Goal: Task Accomplishment & Management: Complete application form

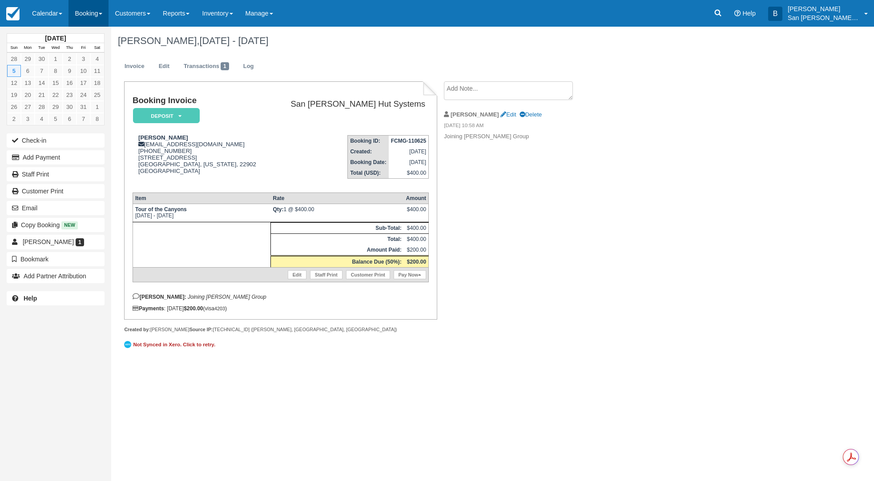
click at [97, 12] on link "Booking" at bounding box center [88, 13] width 40 height 27
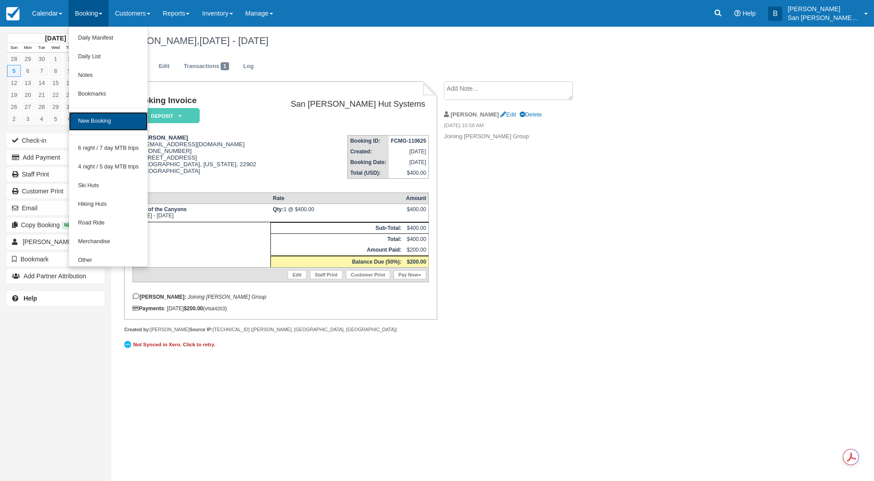
click at [101, 125] on link "New Booking" at bounding box center [108, 121] width 79 height 19
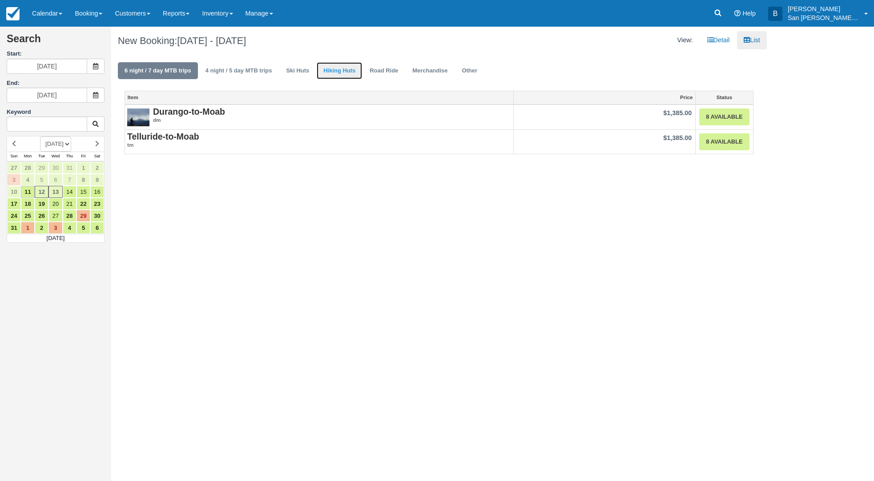
click at [321, 69] on link "Hiking Huts" at bounding box center [339, 70] width 45 height 17
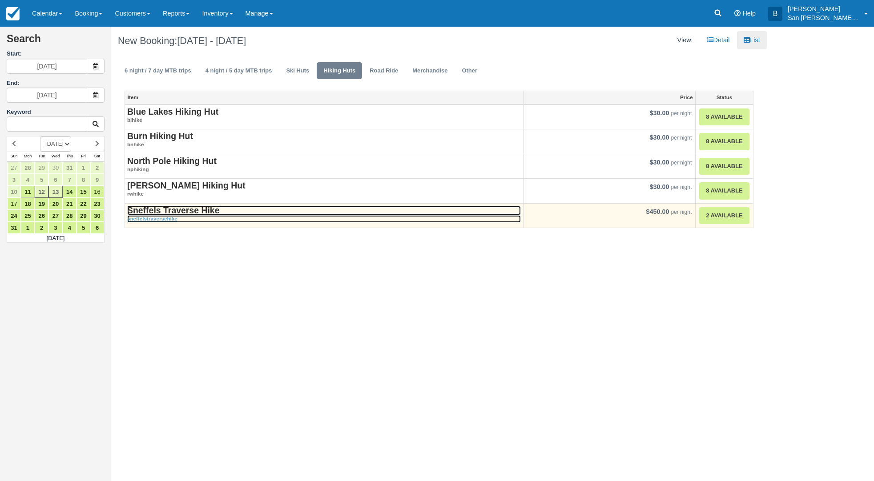
click at [193, 210] on strong "Sneffels Traverse Hike" at bounding box center [173, 210] width 92 height 10
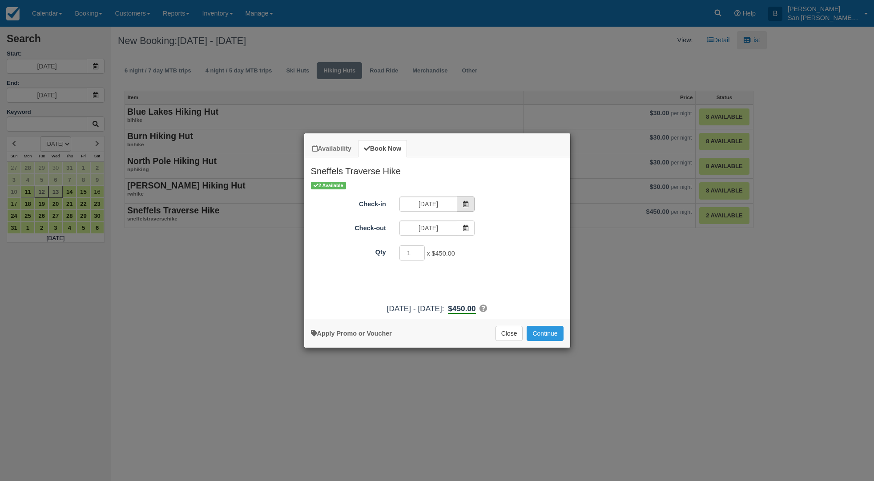
click at [465, 205] on icon "Item Modal" at bounding box center [465, 204] width 6 height 6
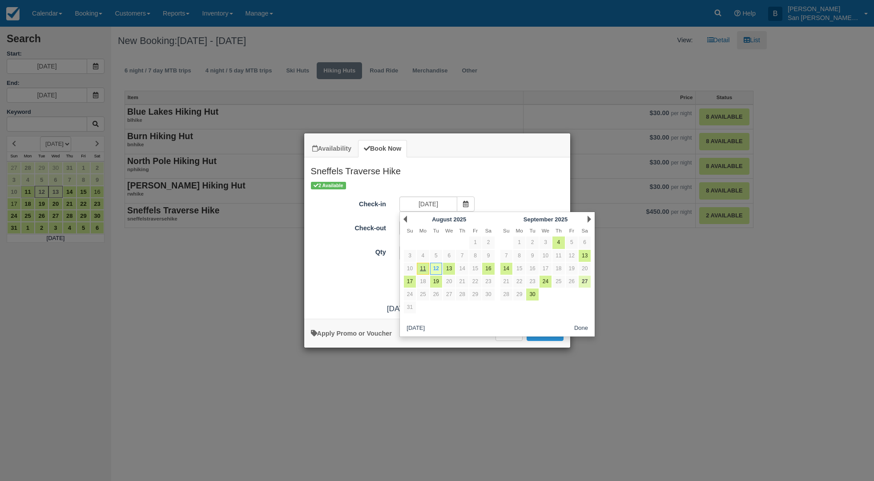
click at [584, 284] on link "27" at bounding box center [584, 282] width 12 height 12
type input "09/27/25"
type input "09/28/25"
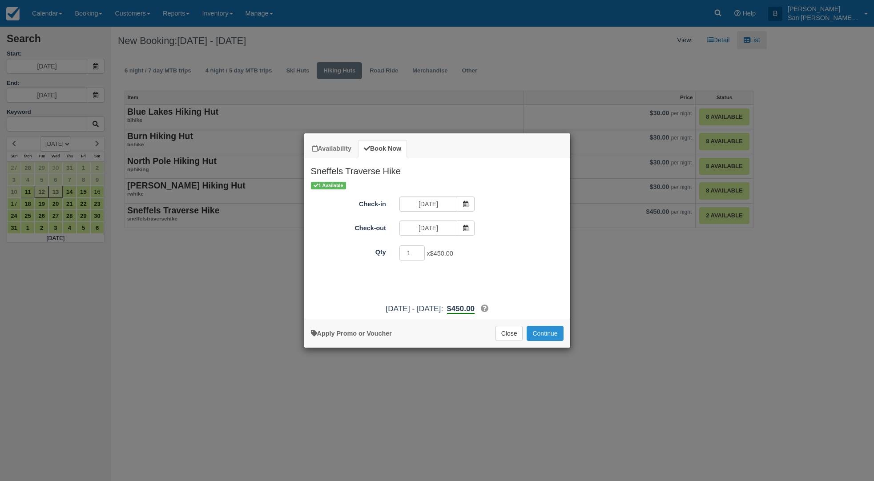
click at [554, 331] on button "Continue" at bounding box center [544, 333] width 36 height 15
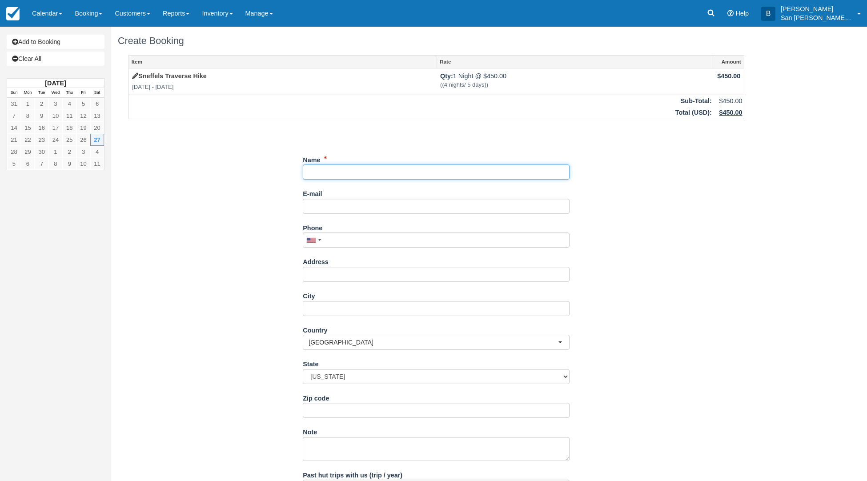
click at [326, 168] on input "Name" at bounding box center [436, 172] width 267 height 15
type input "Galit Einy"
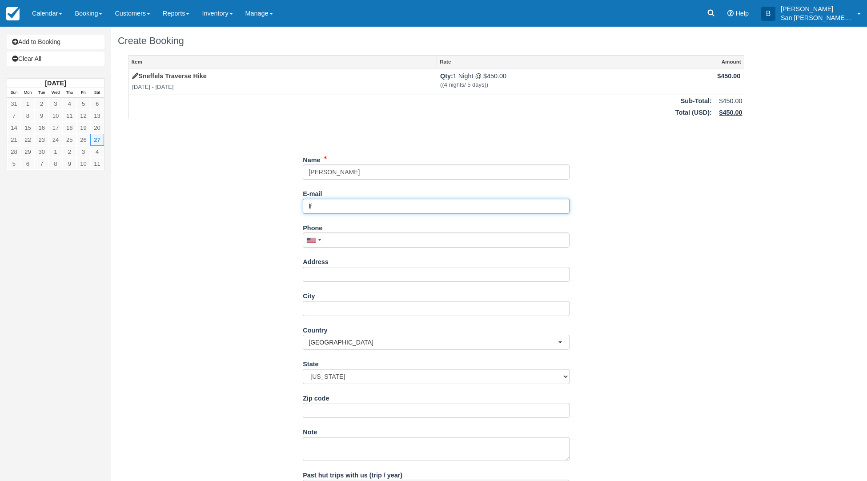
type input "l"
type input "flyinggal@gmail.com"
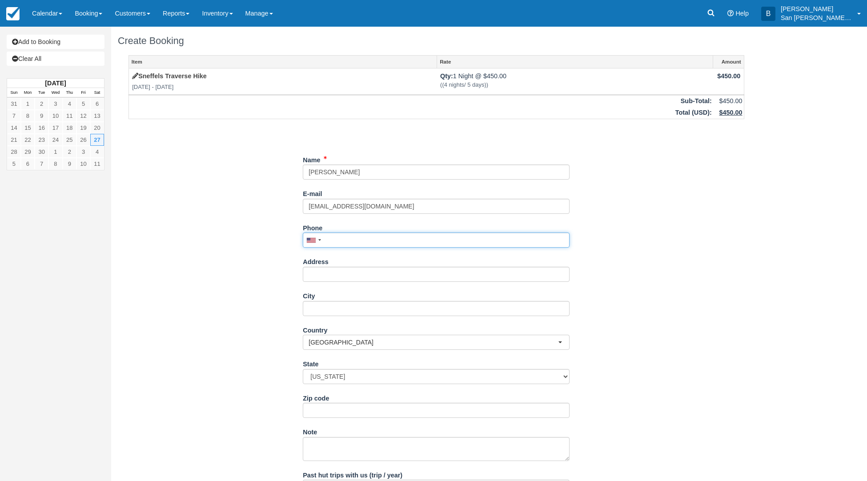
click at [327, 244] on input "Phone" at bounding box center [436, 240] width 267 height 15
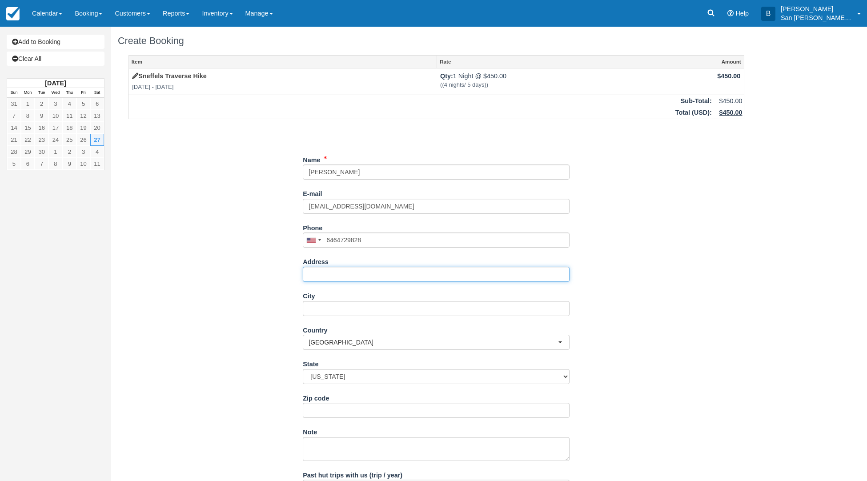
type input "(646) 472-9828"
click at [331, 268] on input "Address" at bounding box center [436, 274] width 267 height 15
type input "3210 Route 301"
type input "Carmel"
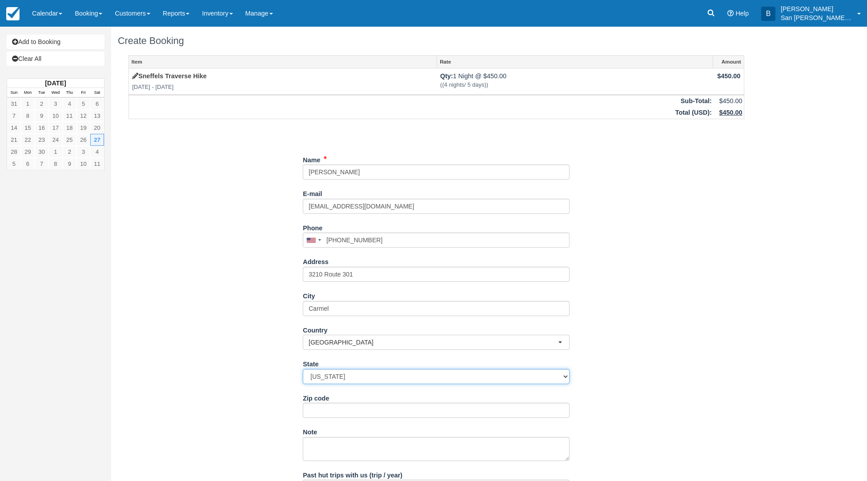
select select "NY"
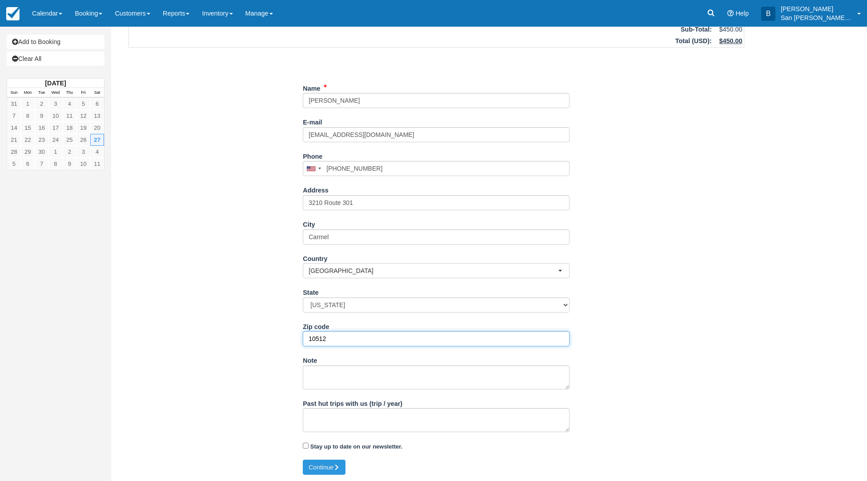
scroll to position [72, 0]
type input "10512"
click at [332, 462] on button "Continue" at bounding box center [324, 466] width 43 height 15
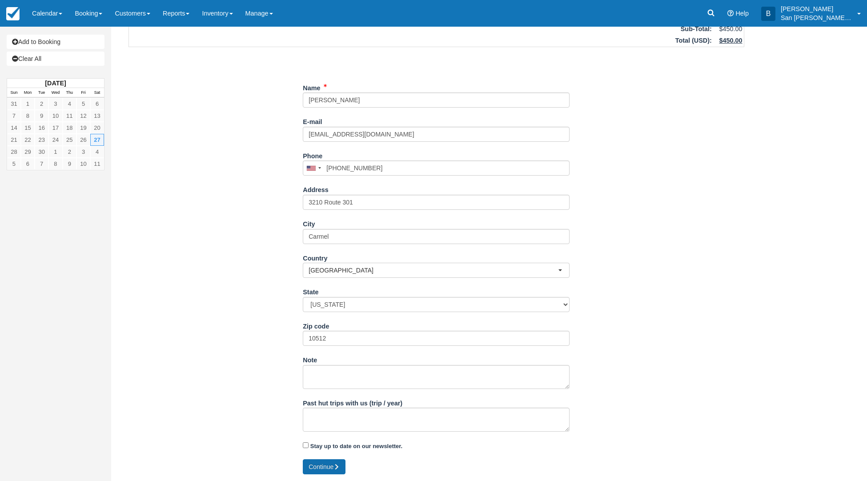
type input "+16464729828"
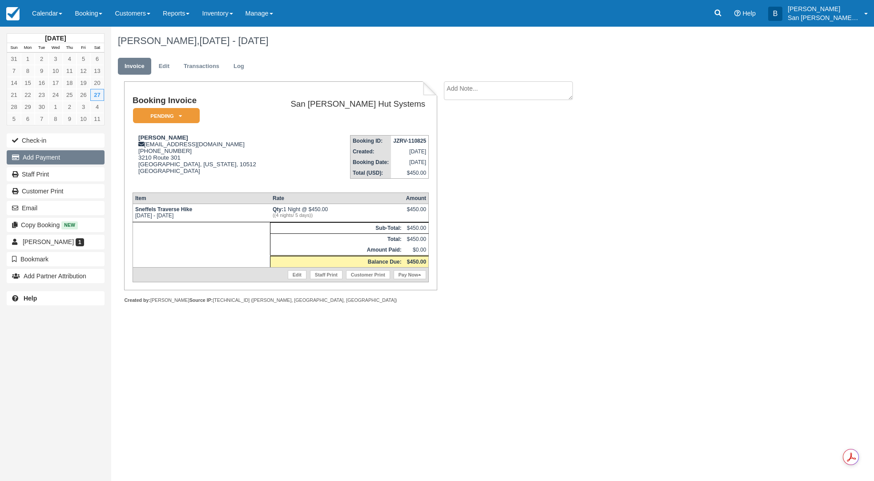
click at [31, 160] on button "Add Payment" at bounding box center [56, 157] width 98 height 14
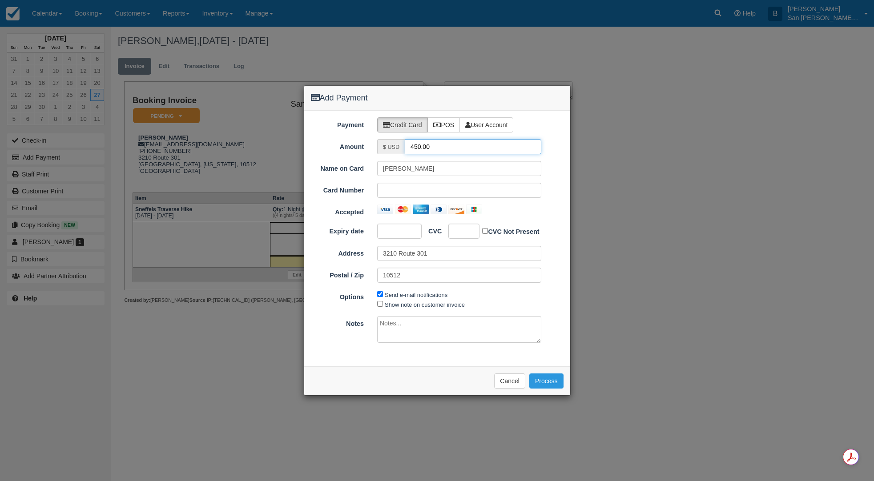
drag, startPoint x: 436, startPoint y: 146, endPoint x: 382, endPoint y: 143, distance: 53.4
click at [382, 143] on div "$ USD 450.00" at bounding box center [459, 146] width 164 height 15
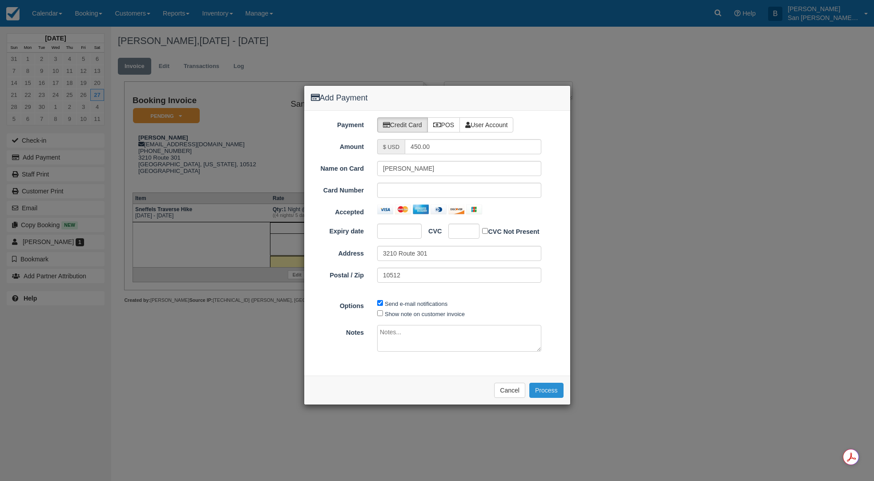
click at [548, 390] on button "Process" at bounding box center [546, 390] width 34 height 15
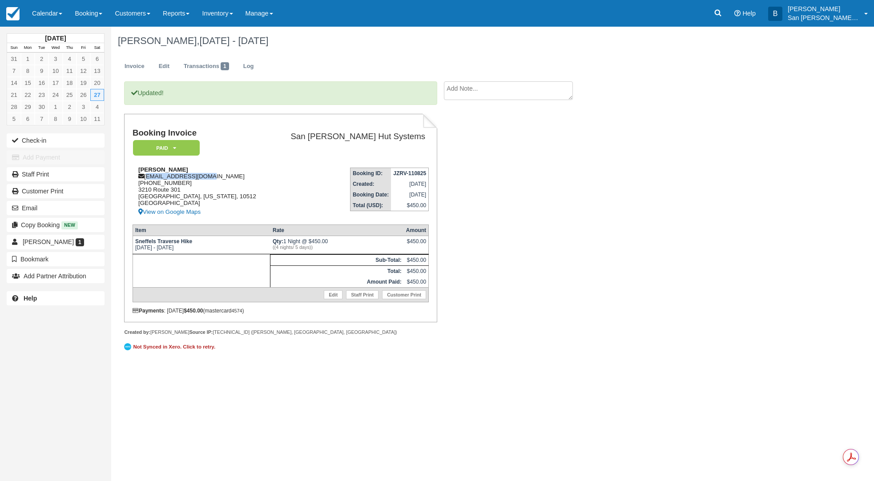
drag, startPoint x: 145, startPoint y: 177, endPoint x: 222, endPoint y: 177, distance: 76.5
click at [222, 177] on div "[PERSON_NAME] [EMAIL_ADDRESS][DOMAIN_NAME] [PHONE_NUMBER] [STREET_ADDRESS][US_S…" at bounding box center [202, 191] width 138 height 51
copy div "[EMAIL_ADDRESS][DOMAIN_NAME]"
click at [42, 173] on link "Staff Print" at bounding box center [56, 174] width 98 height 14
click at [278, 173] on td "Booking ID: JZRV-110825 Created: [DATE] Booking Date: [DATE] Total (USD): $450.…" at bounding box center [349, 189] width 158 height 57
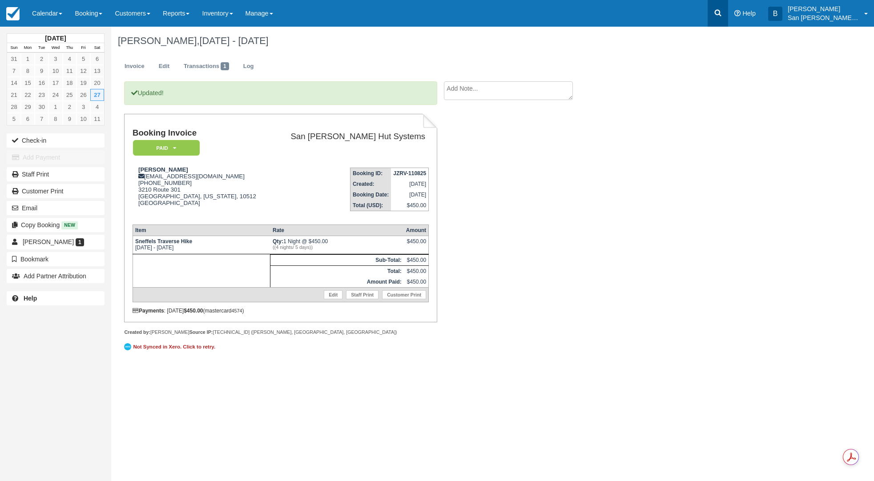
click at [722, 12] on icon at bounding box center [717, 12] width 9 height 9
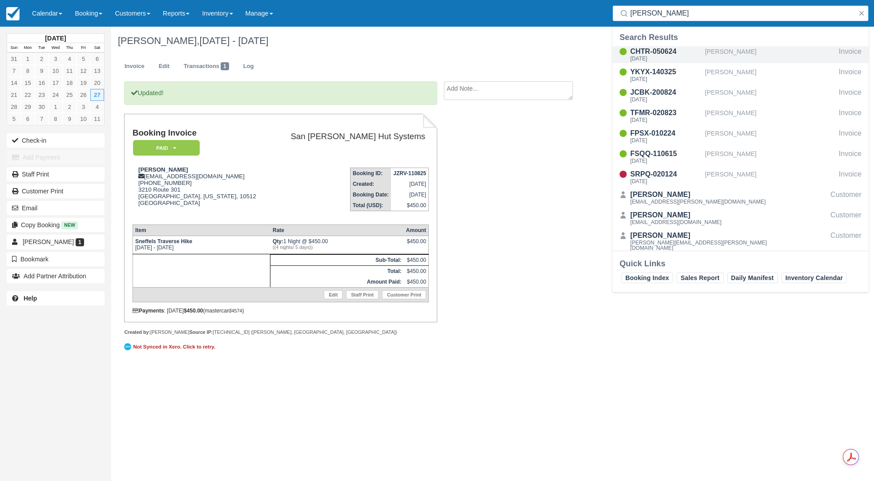
type input "maxwell"
click at [643, 52] on div "CHTR-050624" at bounding box center [665, 51] width 71 height 11
